Goal: Information Seeking & Learning: Learn about a topic

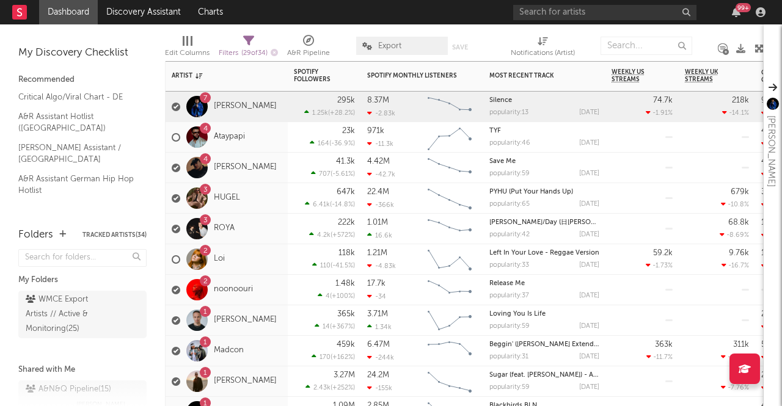
click at [264, 104] on div "7 [PERSON_NAME]" at bounding box center [227, 107] width 122 height 31
click at [271, 226] on div "3 ROYA" at bounding box center [227, 229] width 122 height 31
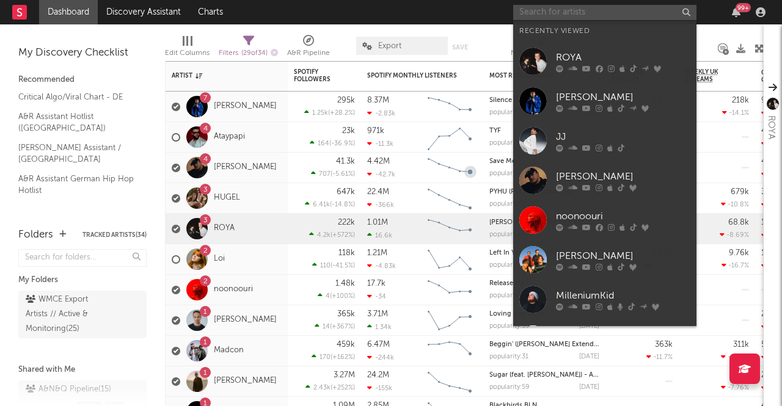
click at [617, 19] on input "text" at bounding box center [604, 12] width 183 height 15
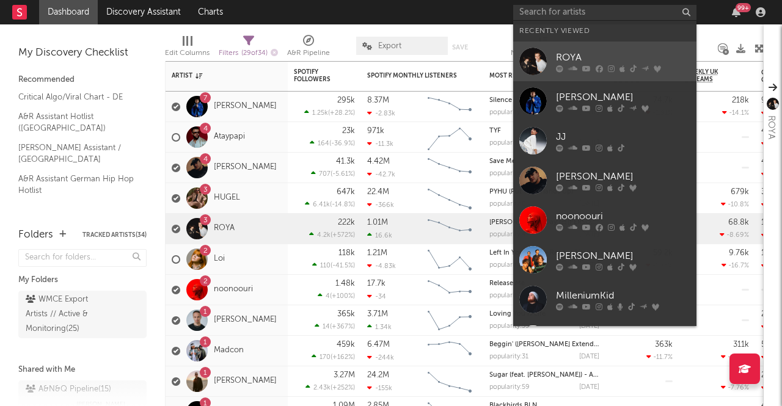
click at [619, 51] on div "ROYA" at bounding box center [623, 57] width 134 height 15
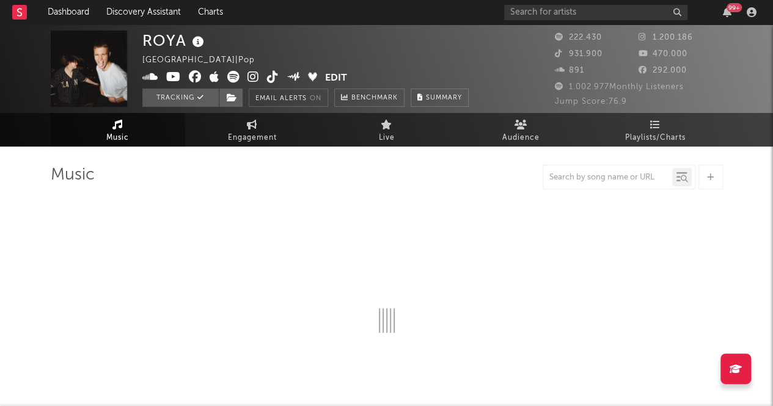
select select "6m"
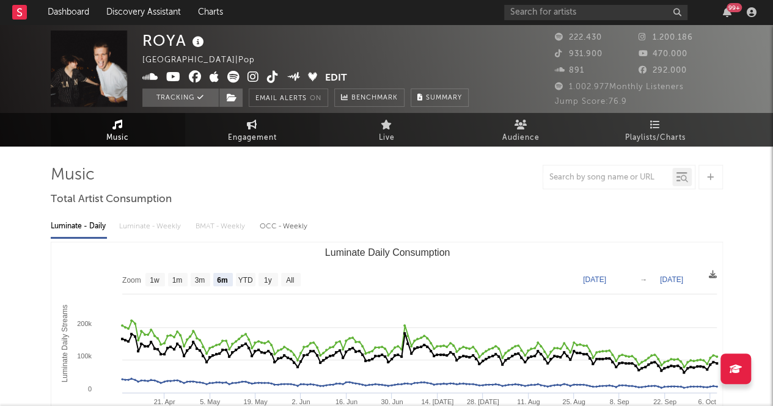
click at [284, 133] on link "Engagement" at bounding box center [252, 130] width 134 height 34
select select "1w"
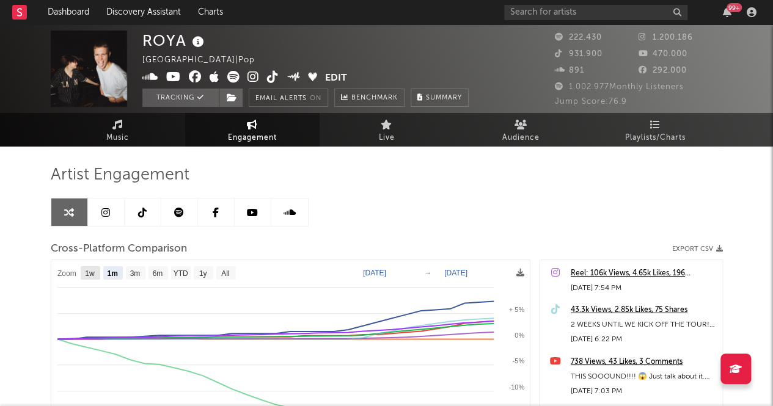
click at [83, 270] on rect at bounding box center [91, 272] width 20 height 13
select select "1w"
type input "[DATE]"
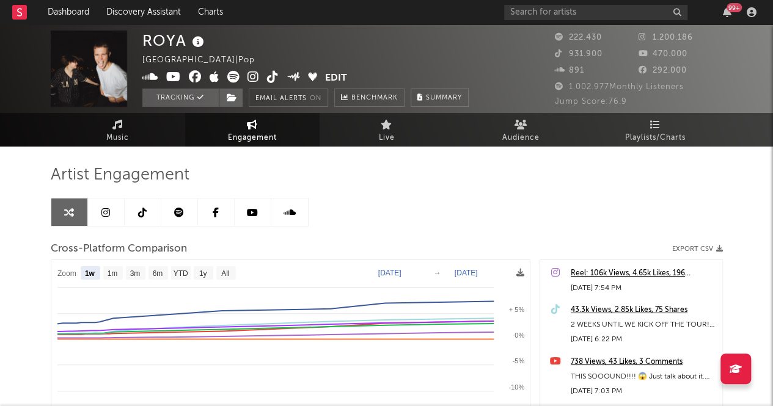
select select "1w"
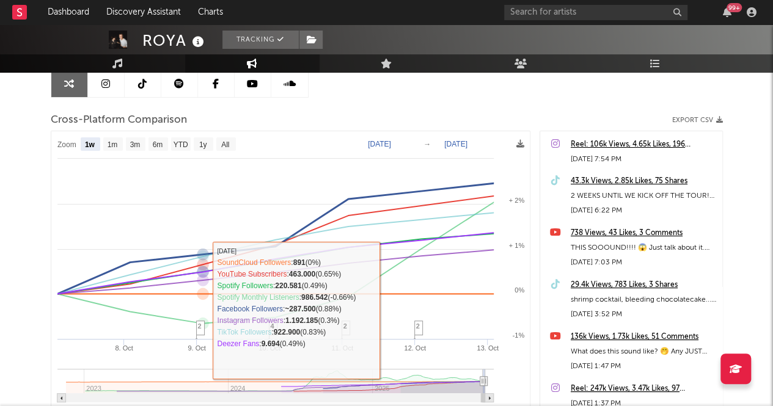
scroll to position [183, 0]
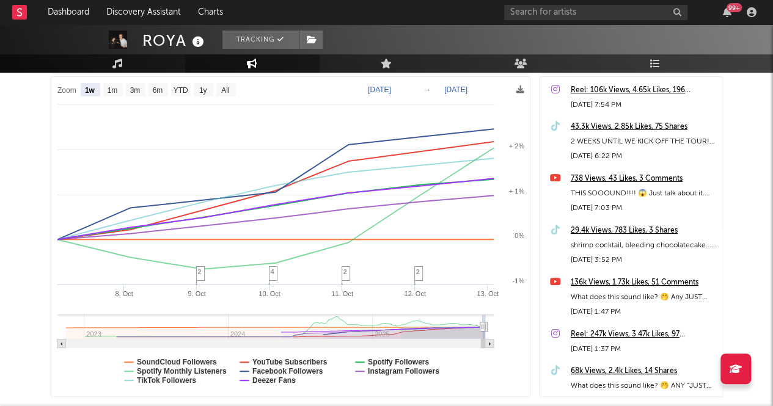
click at [607, 179] on div "738 Views, 43 Likes, 3 Comments" at bounding box center [643, 179] width 145 height 15
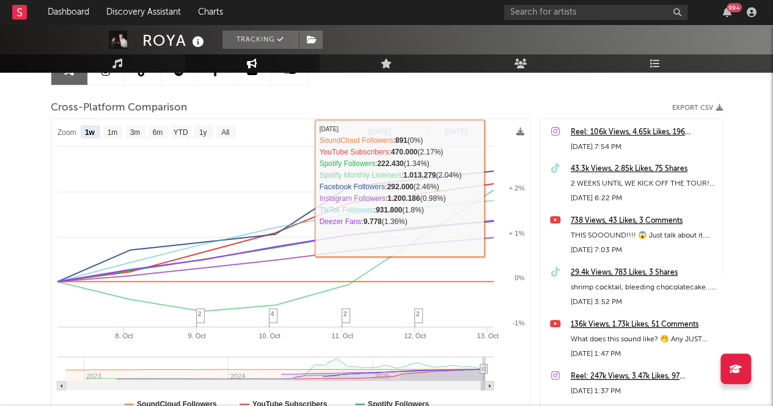
scroll to position [122, 0]
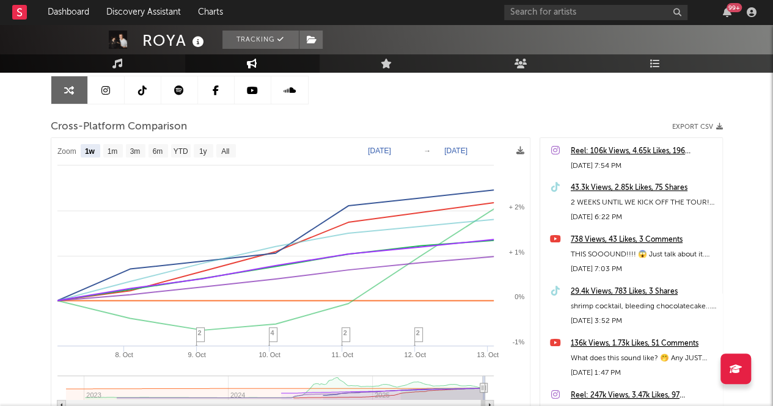
click at [596, 343] on div "136k Views, 1.73k Likes, 51 Comments" at bounding box center [643, 344] width 145 height 15
click at [642, 187] on div "43.3k Views, 2.85k Likes, 75 Shares" at bounding box center [643, 188] width 145 height 15
